Goal: Navigation & Orientation: Find specific page/section

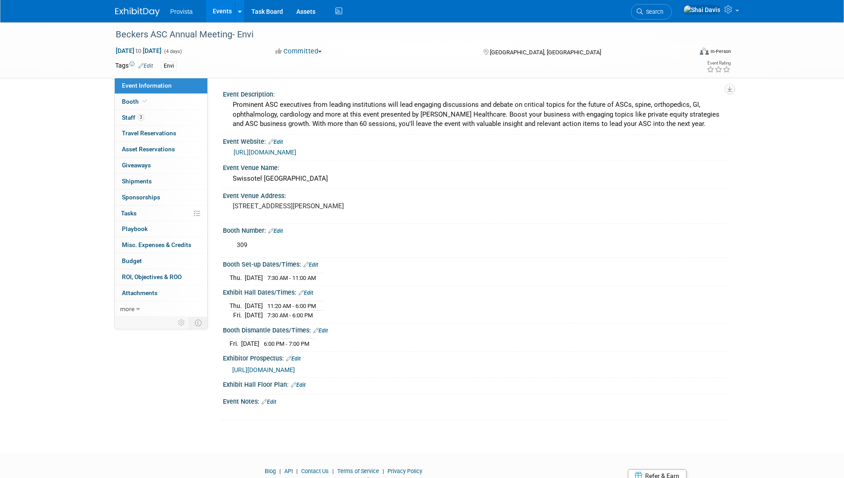
click at [217, 15] on link "Events" at bounding box center [222, 11] width 32 height 22
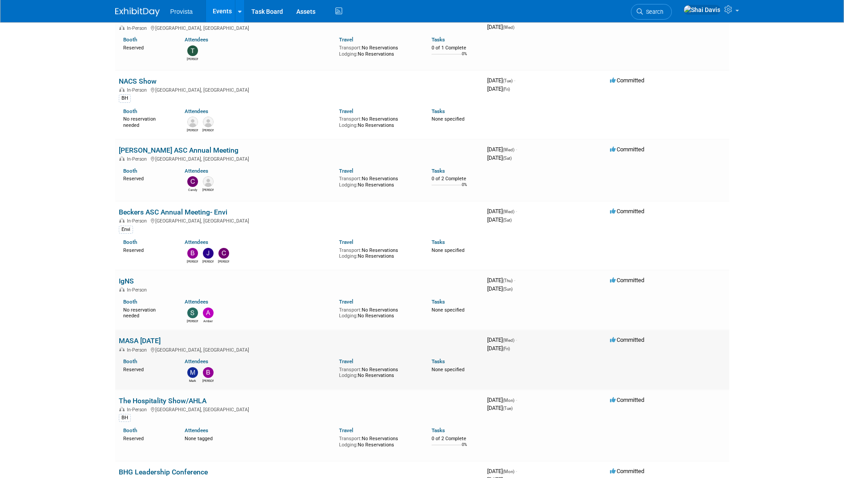
scroll to position [89, 0]
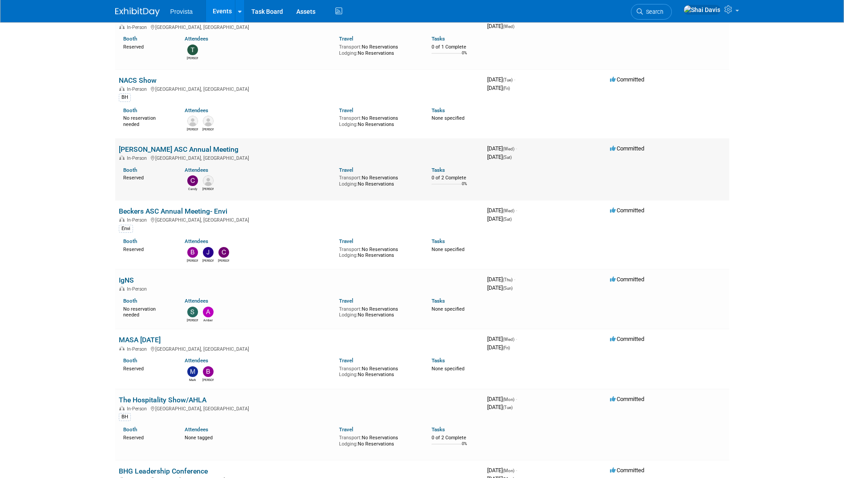
click at [141, 146] on link "[PERSON_NAME] ASC Annual Meeting" at bounding box center [179, 149] width 120 height 8
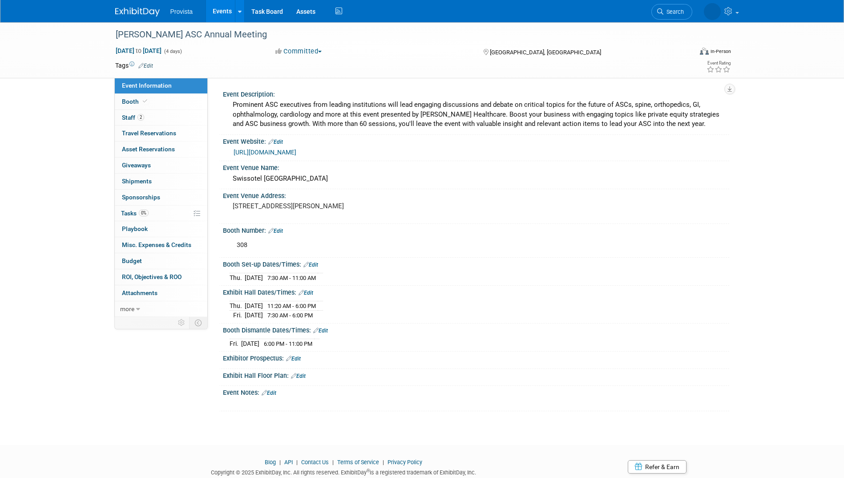
click at [220, 16] on link "Events" at bounding box center [222, 11] width 32 height 22
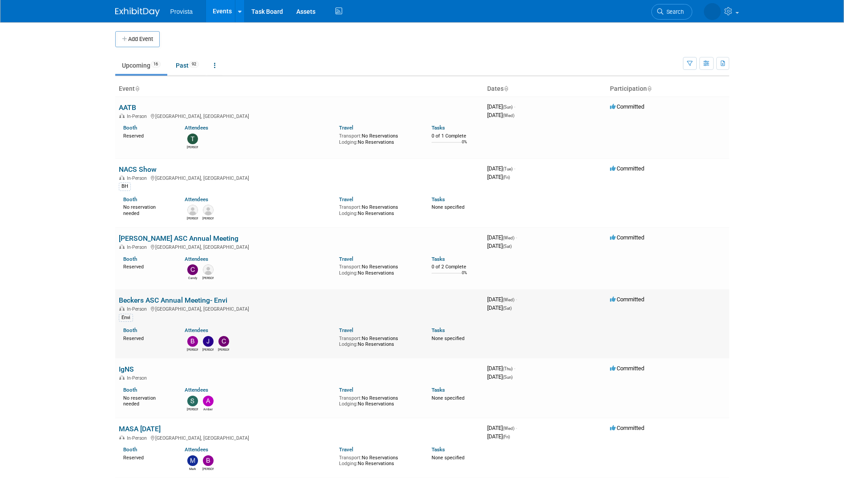
click at [134, 305] on td "Beckers ASC Annual Meeting- Envi In-Person Chicago, IL Envi Booth Reserved Atte…" at bounding box center [299, 323] width 368 height 69
click at [140, 302] on link "Beckers ASC Annual Meeting- Envi" at bounding box center [173, 300] width 109 height 8
